Goal: Task Accomplishment & Management: Complete application form

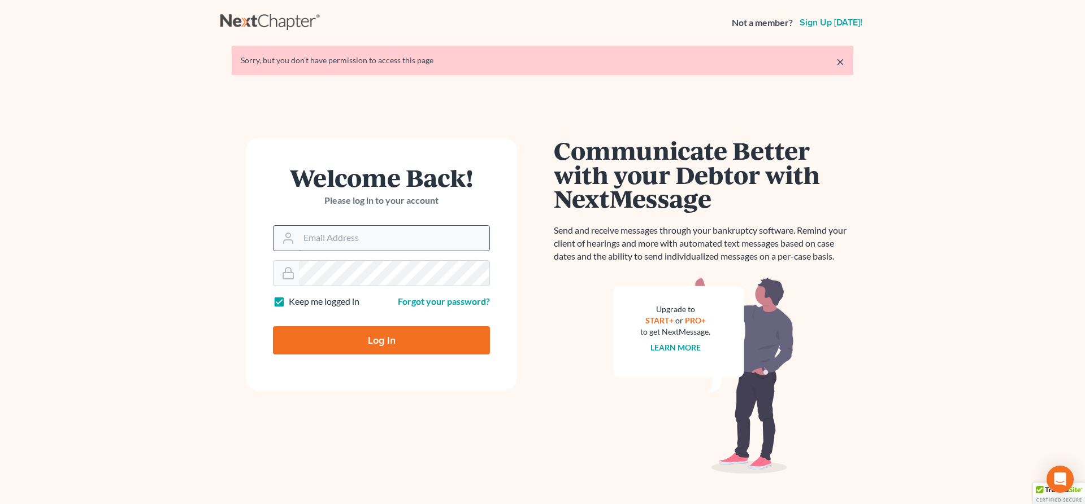
click at [333, 229] on input "Email Address" at bounding box center [394, 238] width 190 height 25
type input "[PERSON_NAME][EMAIL_ADDRESS][DOMAIN_NAME]"
click at [356, 342] on input "Log In" at bounding box center [381, 341] width 217 height 28
type input "Thinking..."
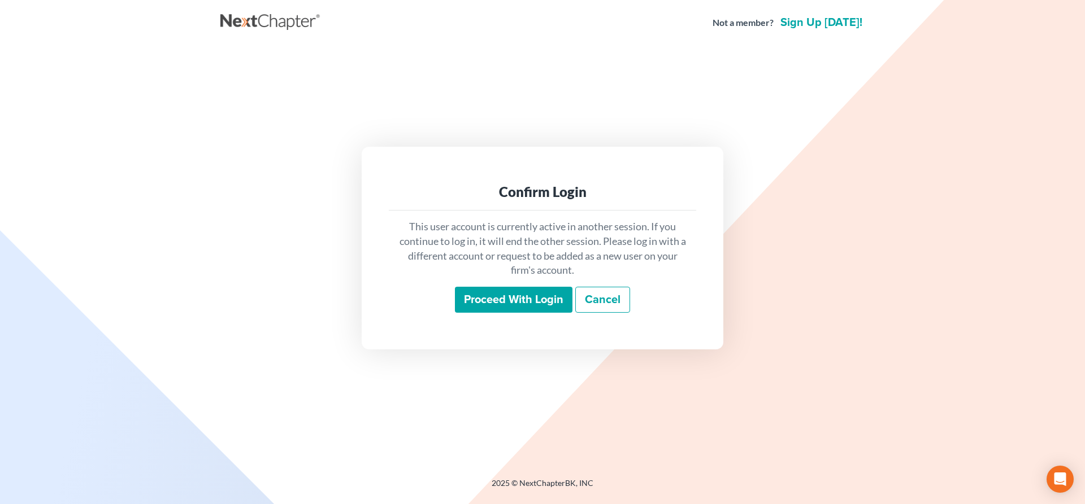
click at [514, 297] on input "Proceed with login" at bounding box center [514, 300] width 118 height 26
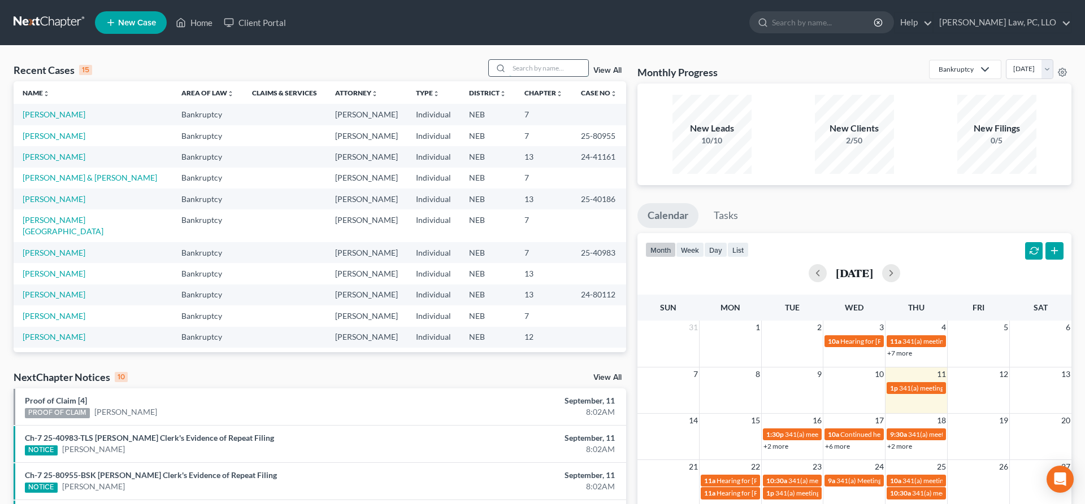
click at [552, 73] on input "search" at bounding box center [548, 68] width 79 height 16
type input "garvin"
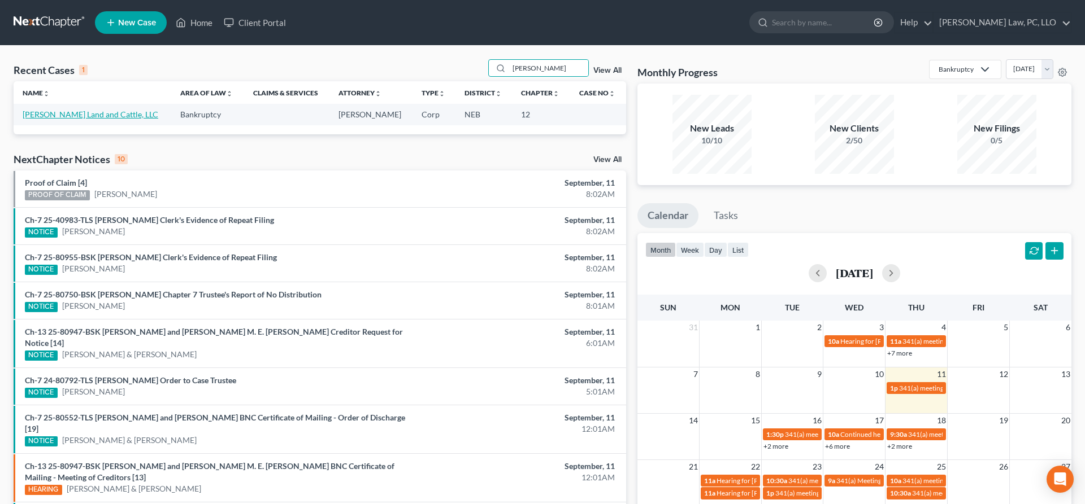
click at [65, 119] on link "Garvin Land and Cattle, LLC" at bounding box center [91, 115] width 136 height 10
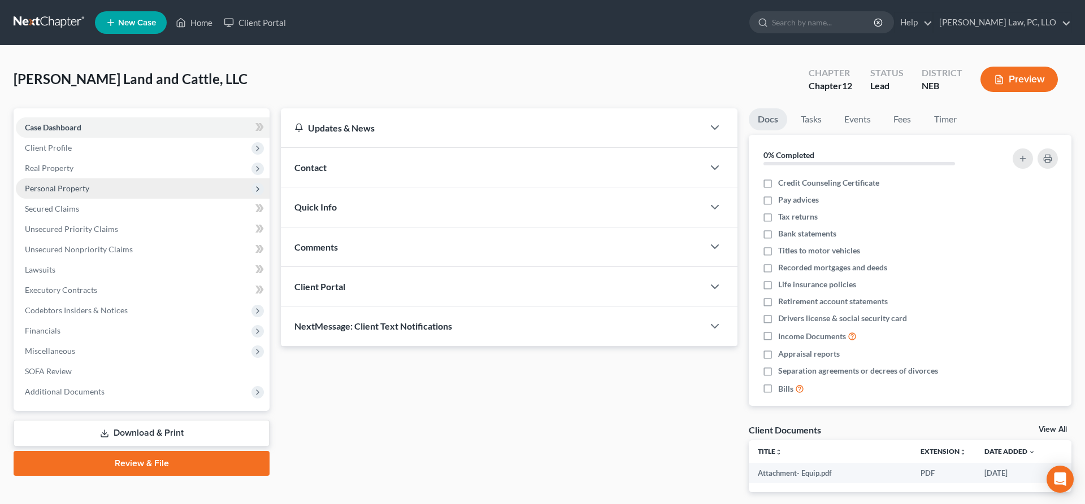
click at [44, 188] on span "Personal Property" at bounding box center [57, 189] width 64 height 10
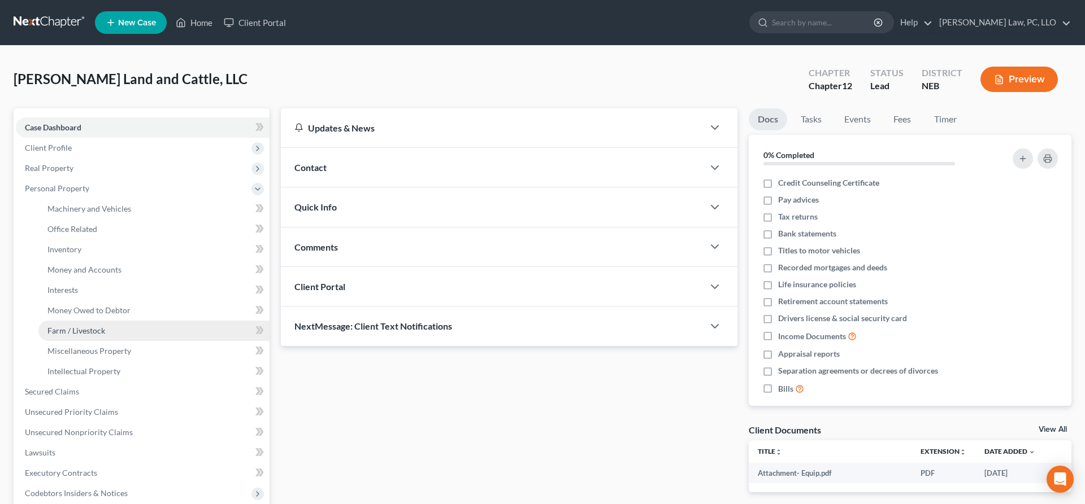
click at [90, 330] on span "Farm / Livestock" at bounding box center [76, 331] width 58 height 10
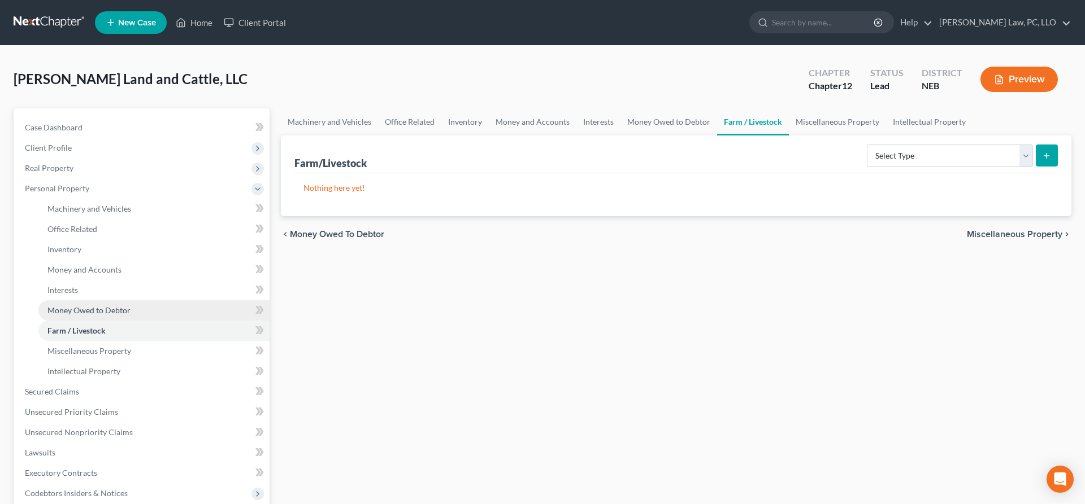
click at [85, 306] on span "Money Owed to Debtor" at bounding box center [88, 311] width 83 height 10
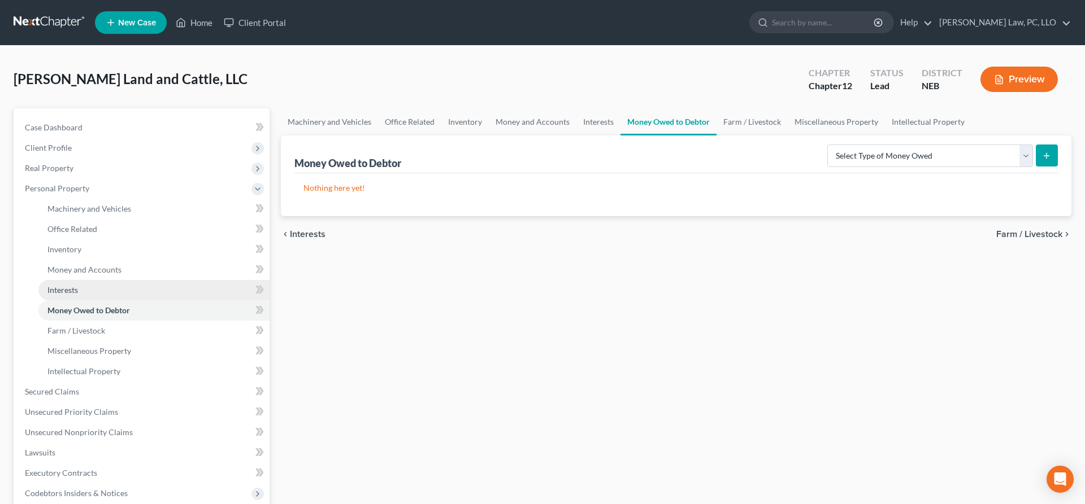
click at [75, 293] on span "Interests" at bounding box center [62, 290] width 31 height 10
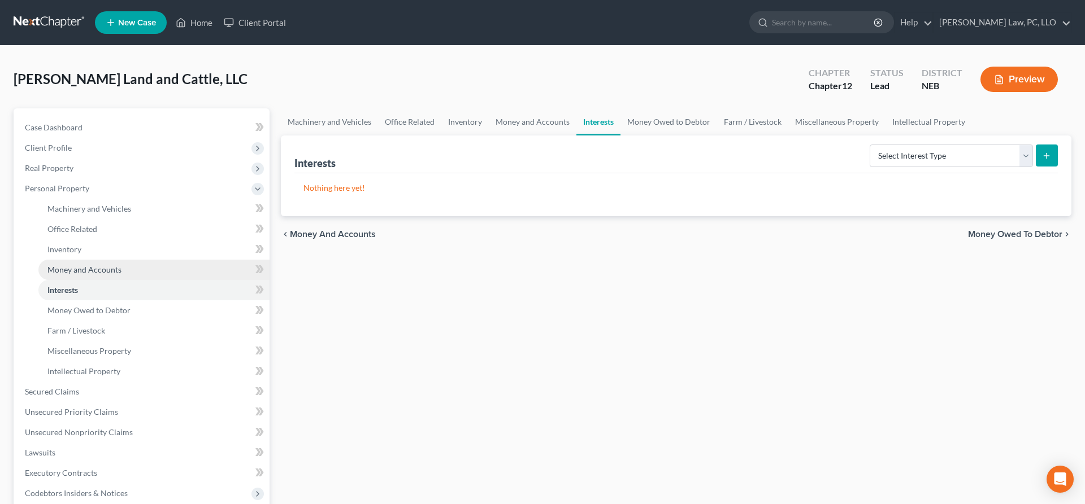
click at [82, 275] on link "Money and Accounts" at bounding box center [153, 270] width 231 height 20
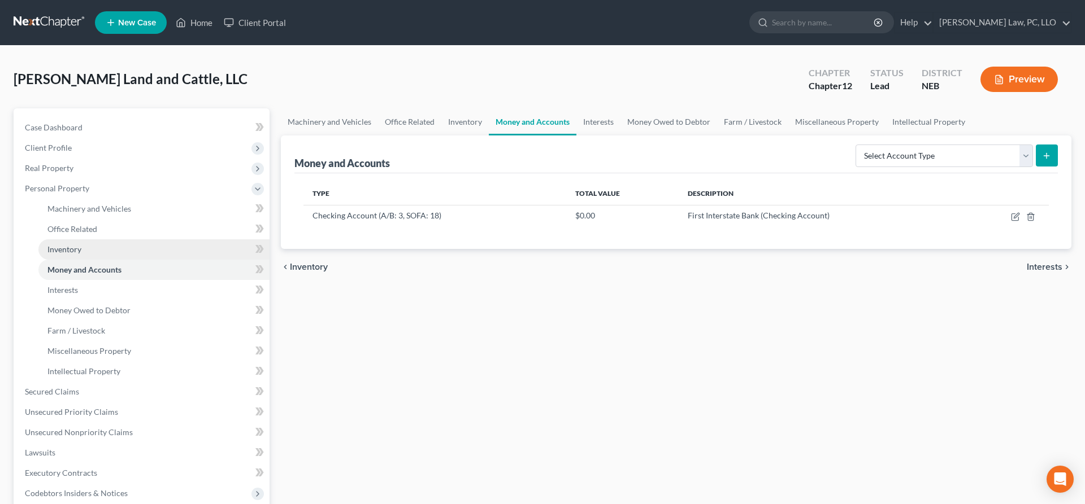
click at [74, 242] on link "Inventory" at bounding box center [153, 250] width 231 height 20
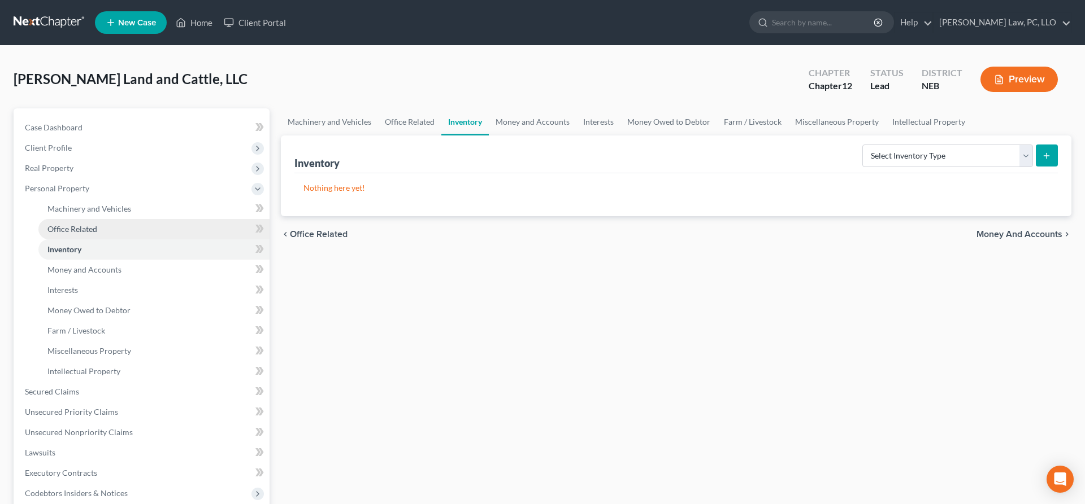
click at [76, 224] on span "Office Related" at bounding box center [72, 229] width 50 height 10
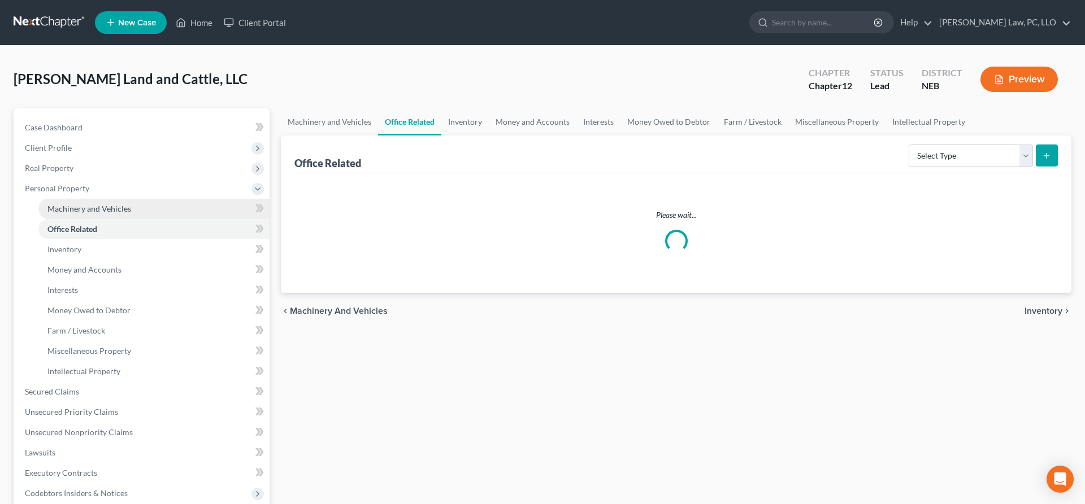
click at [79, 212] on span "Machinery and Vehicles" at bounding box center [89, 209] width 84 height 10
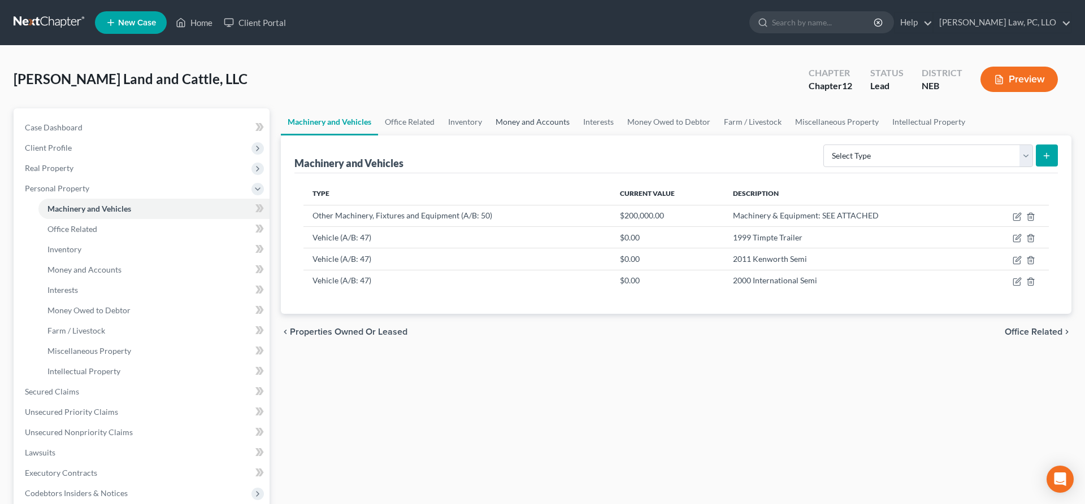
click at [500, 119] on link "Money and Accounts" at bounding box center [533, 121] width 88 height 27
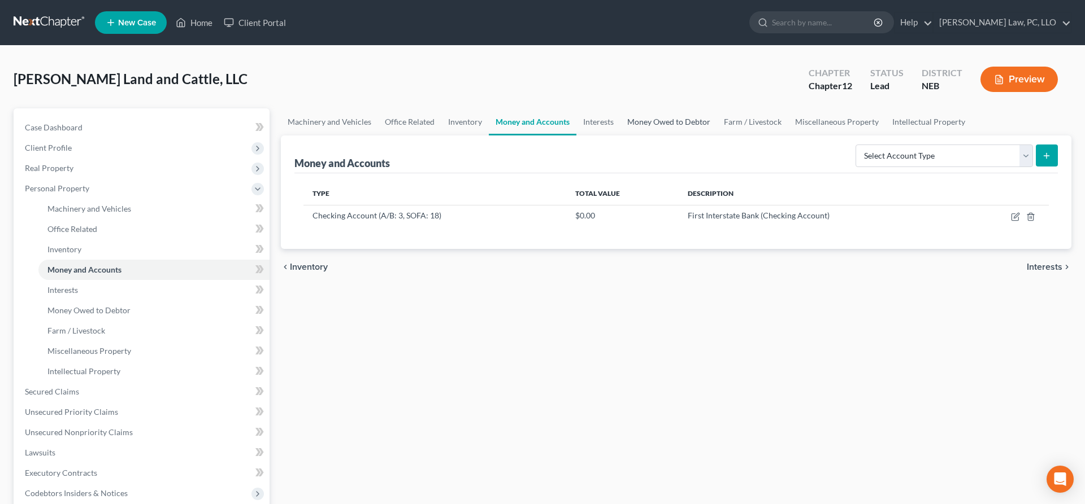
click at [643, 123] on link "Money Owed to Debtor" at bounding box center [668, 121] width 97 height 27
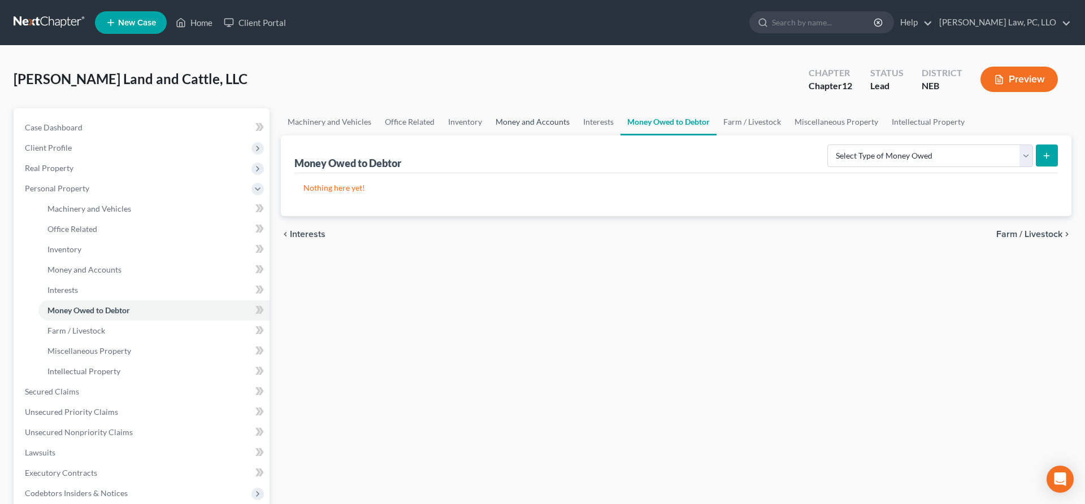
click at [550, 120] on link "Money and Accounts" at bounding box center [533, 121] width 88 height 27
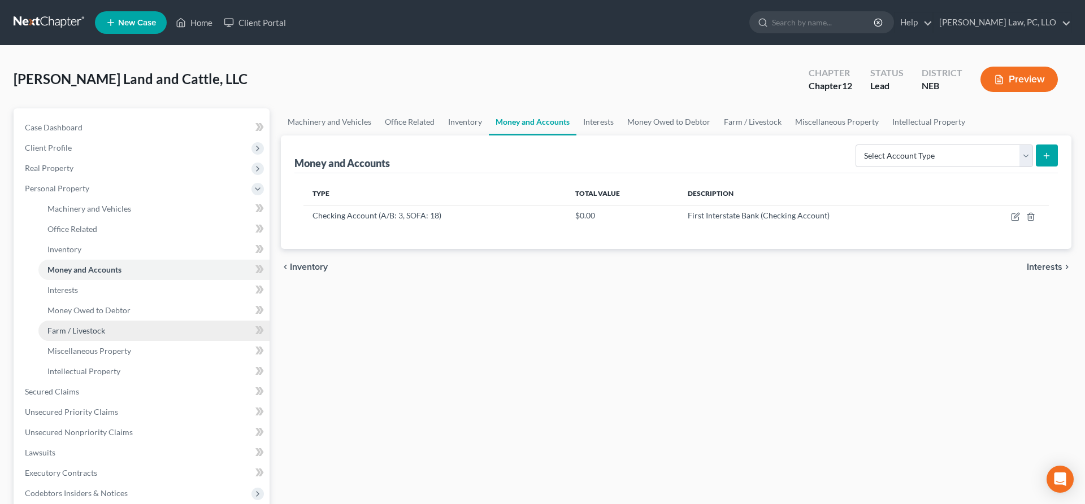
click at [107, 336] on link "Farm / Livestock" at bounding box center [153, 331] width 231 height 20
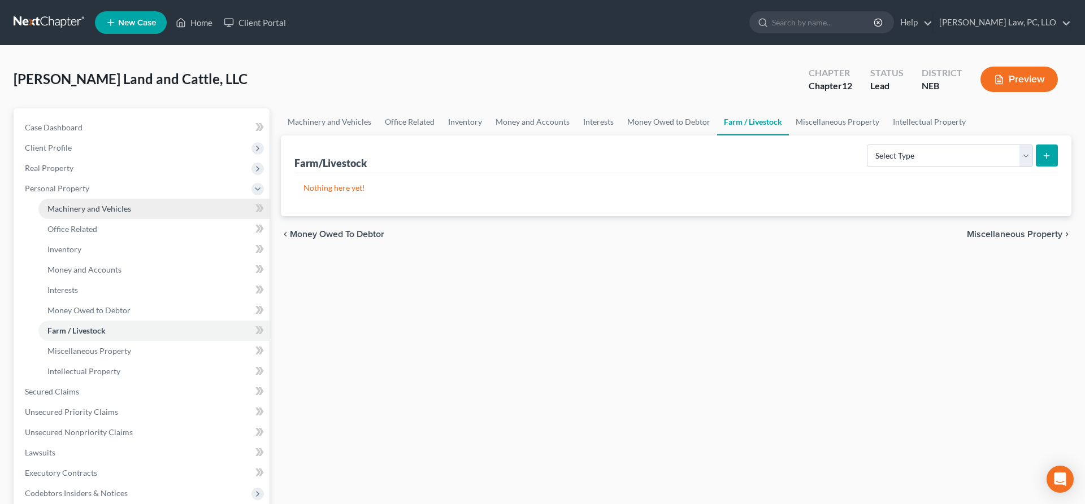
click at [95, 215] on link "Machinery and Vehicles" at bounding box center [153, 209] width 231 height 20
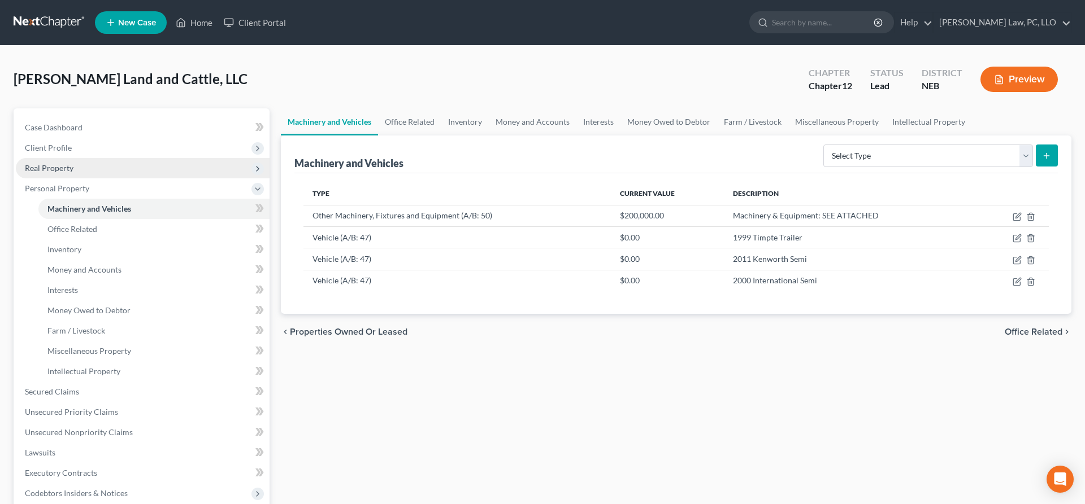
click at [90, 166] on span "Real Property" at bounding box center [143, 168] width 254 height 20
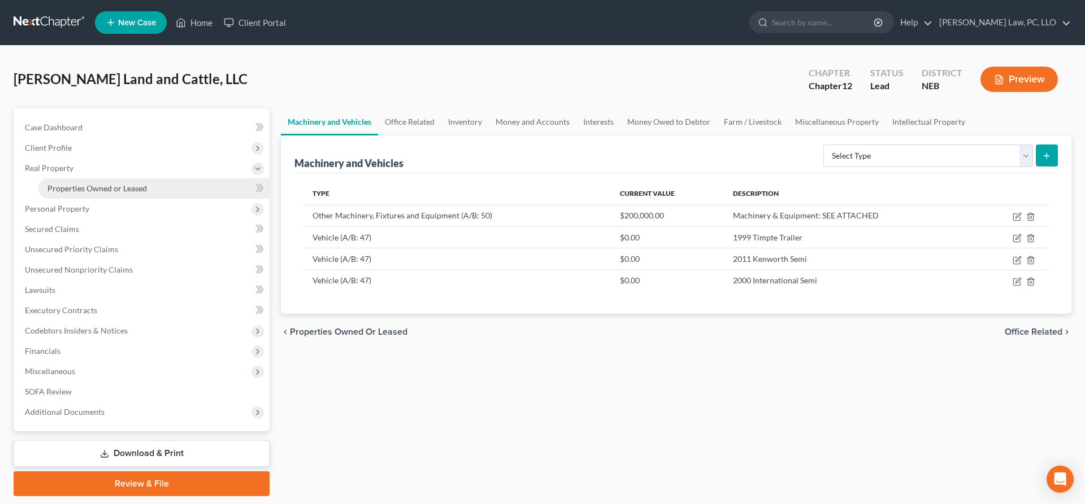
click at [131, 185] on span "Properties Owned or Leased" at bounding box center [96, 189] width 99 height 10
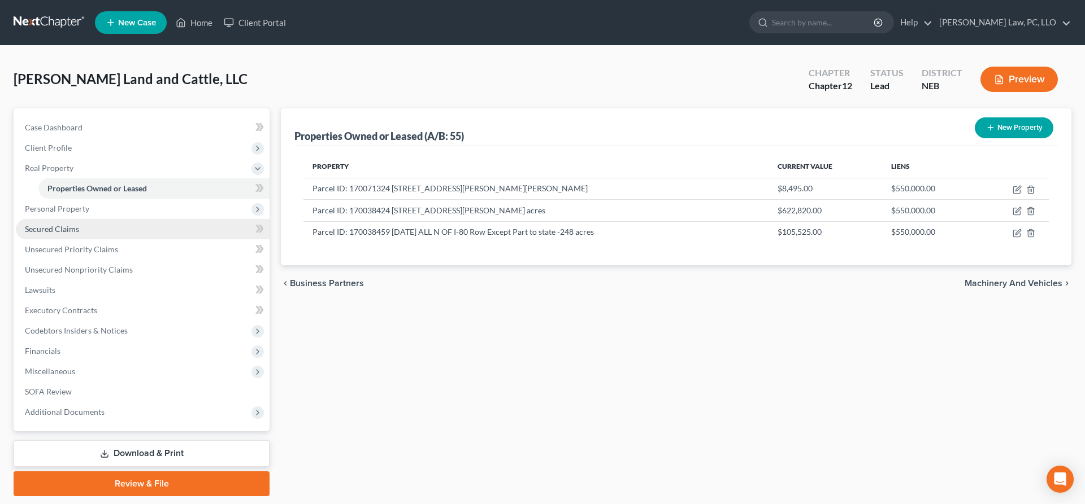
click at [98, 233] on link "Secured Claims" at bounding box center [143, 229] width 254 height 20
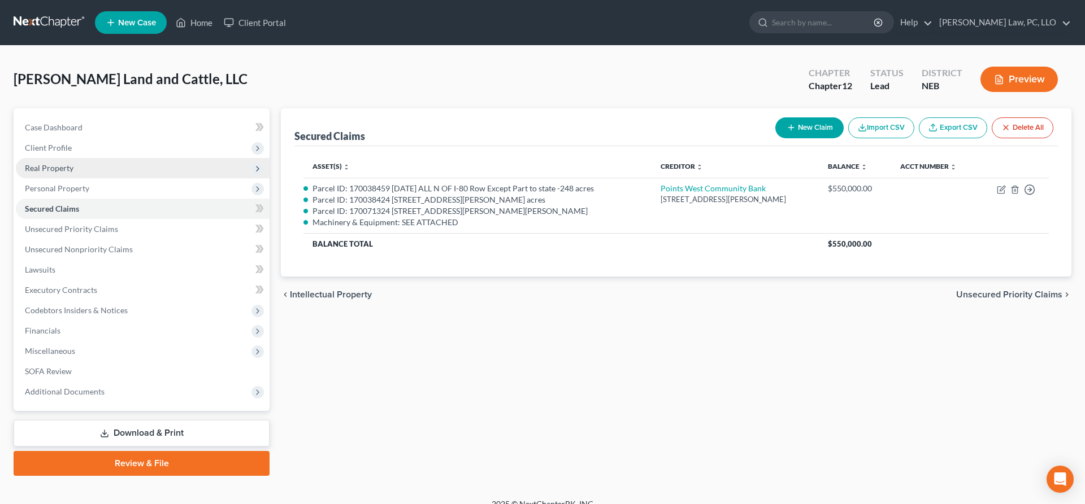
click at [73, 171] on span "Real Property" at bounding box center [143, 168] width 254 height 20
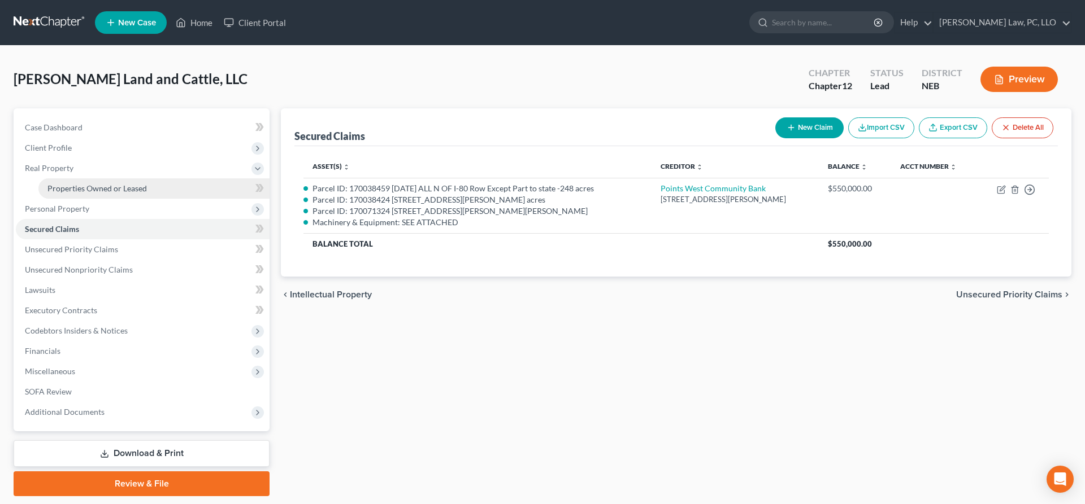
click at [82, 185] on span "Properties Owned or Leased" at bounding box center [96, 189] width 99 height 10
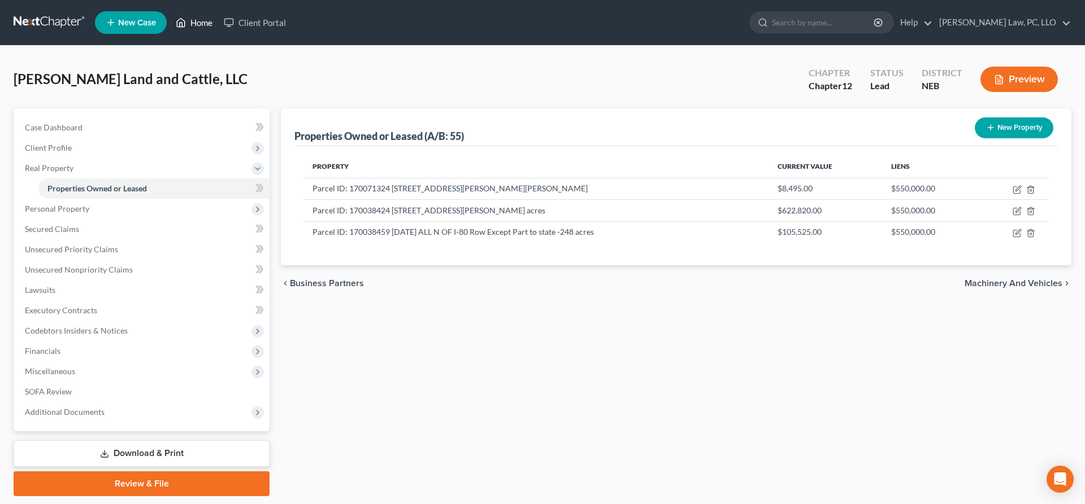
click at [195, 25] on link "Home" at bounding box center [194, 22] width 48 height 20
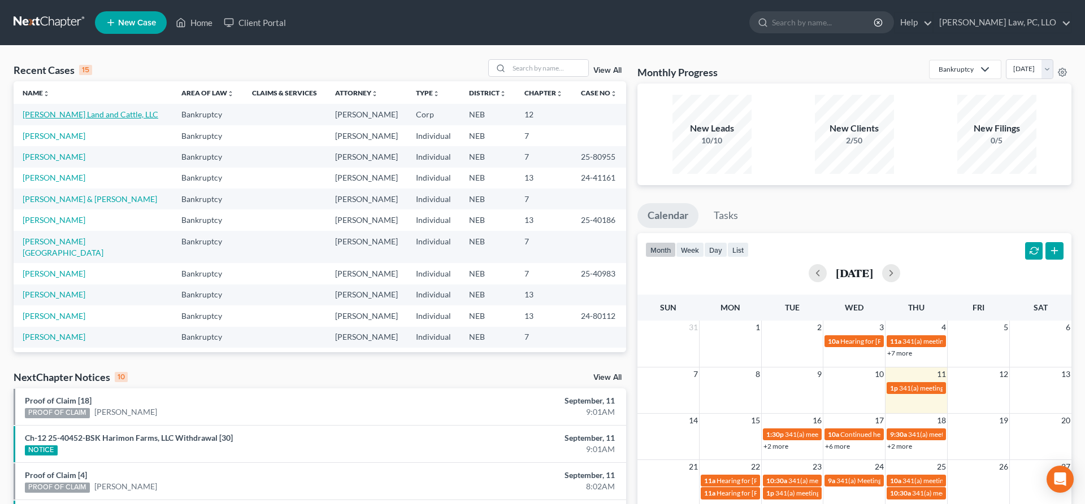
click at [95, 114] on link "Garvin Land and Cattle, LLC" at bounding box center [91, 115] width 136 height 10
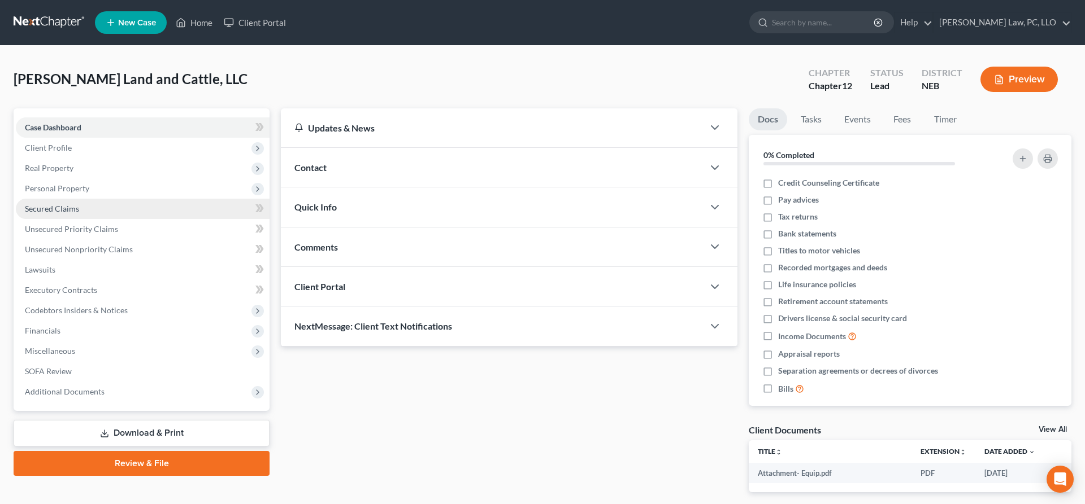
click at [105, 210] on link "Secured Claims" at bounding box center [143, 209] width 254 height 20
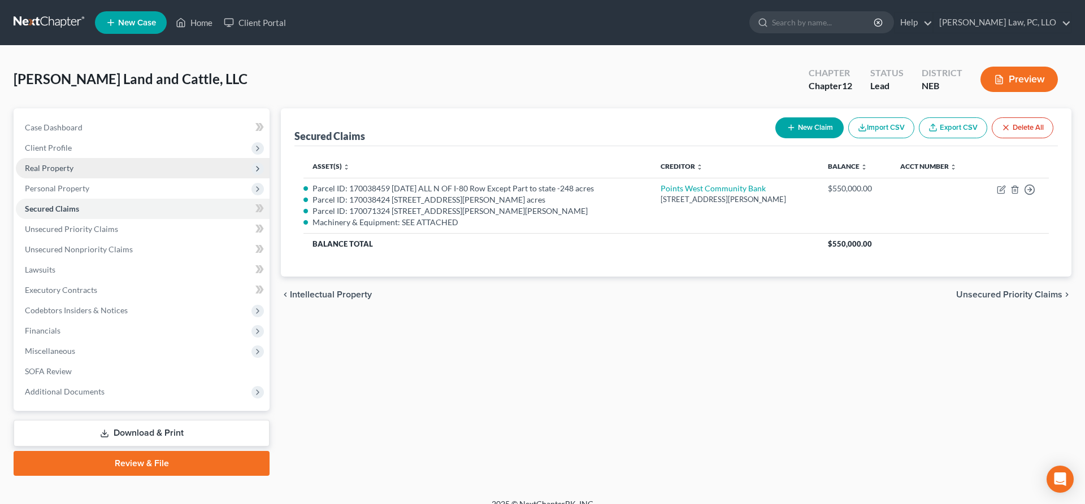
click at [91, 173] on span "Real Property" at bounding box center [143, 168] width 254 height 20
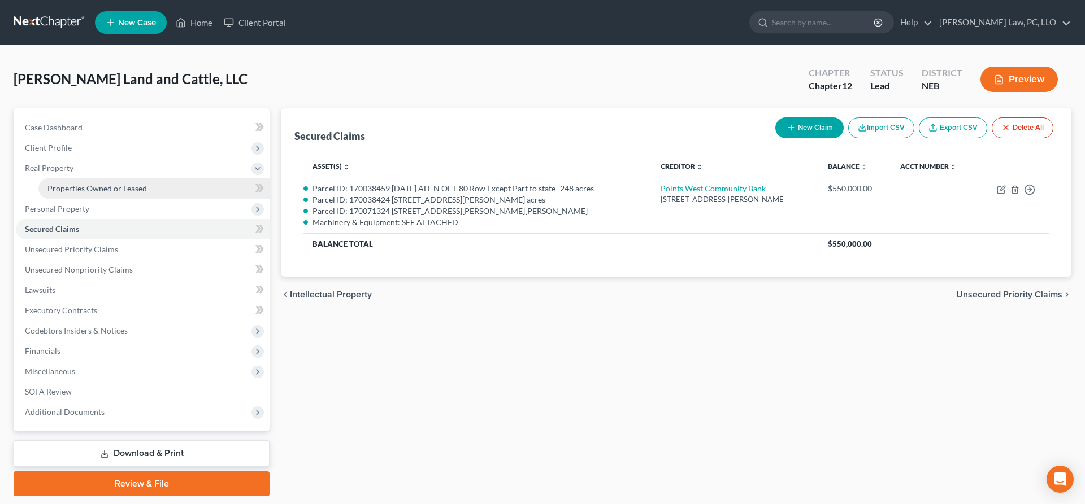
click at [97, 185] on span "Properties Owned or Leased" at bounding box center [96, 189] width 99 height 10
